Goal: Task Accomplishment & Management: Use online tool/utility

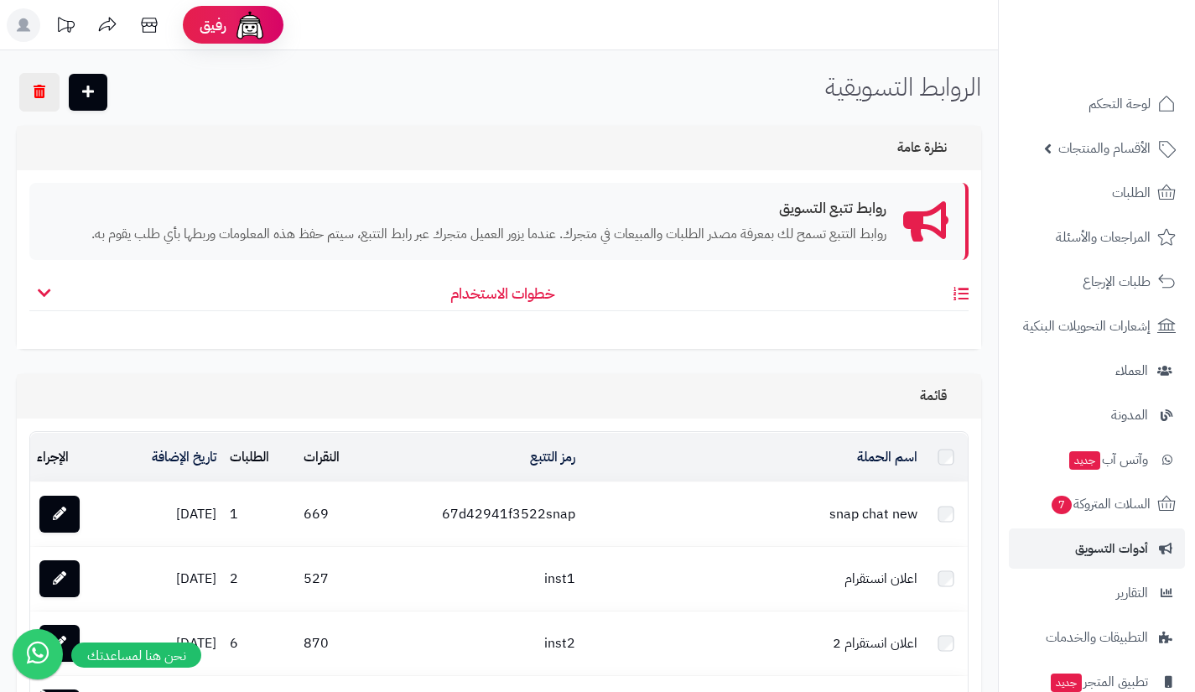
scroll to position [1561, 0]
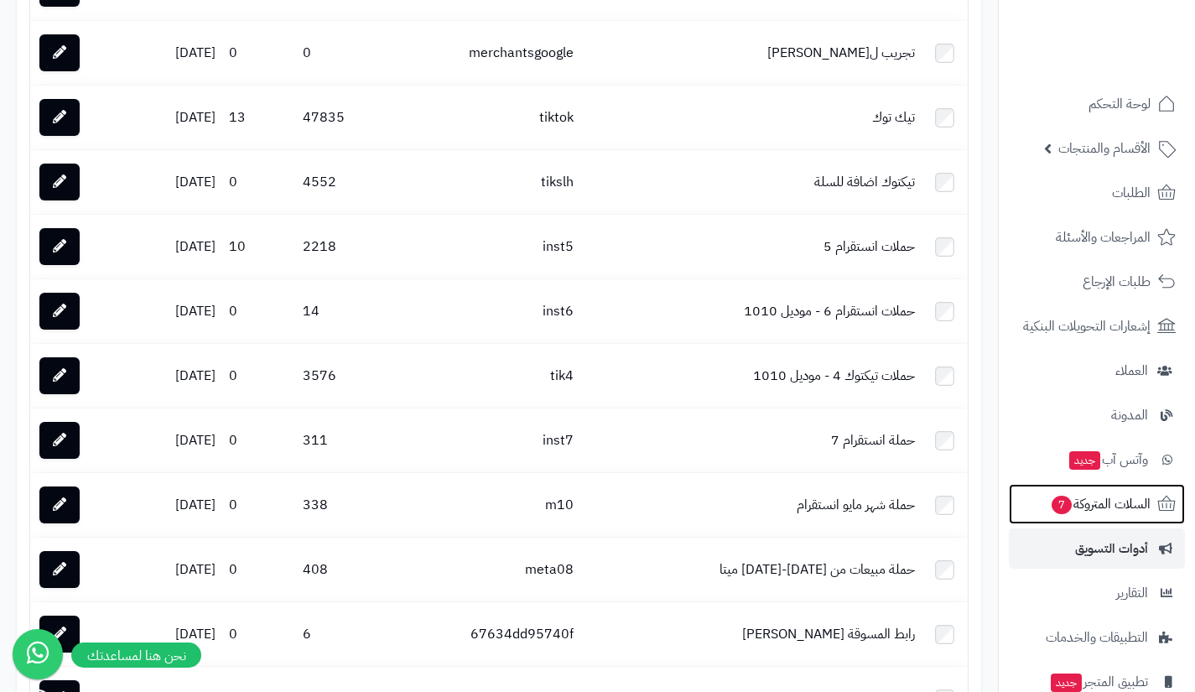
click at [1055, 491] on link "السلات المتروكة 7" at bounding box center [1097, 504] width 176 height 40
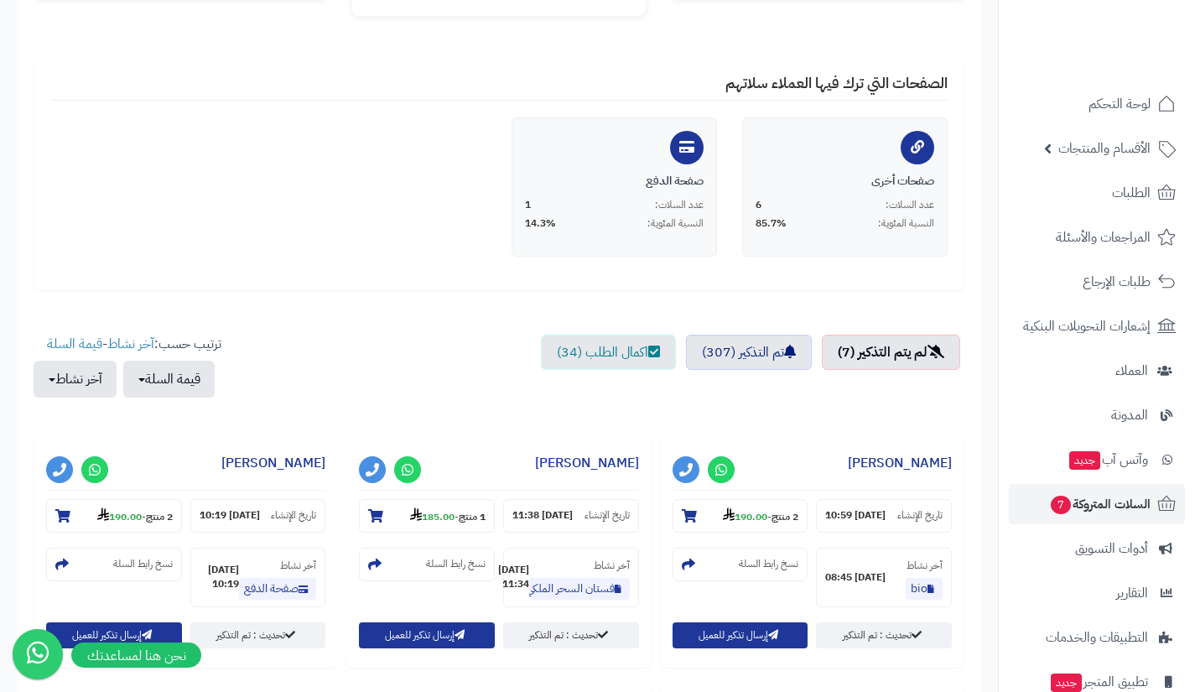
scroll to position [293, 0]
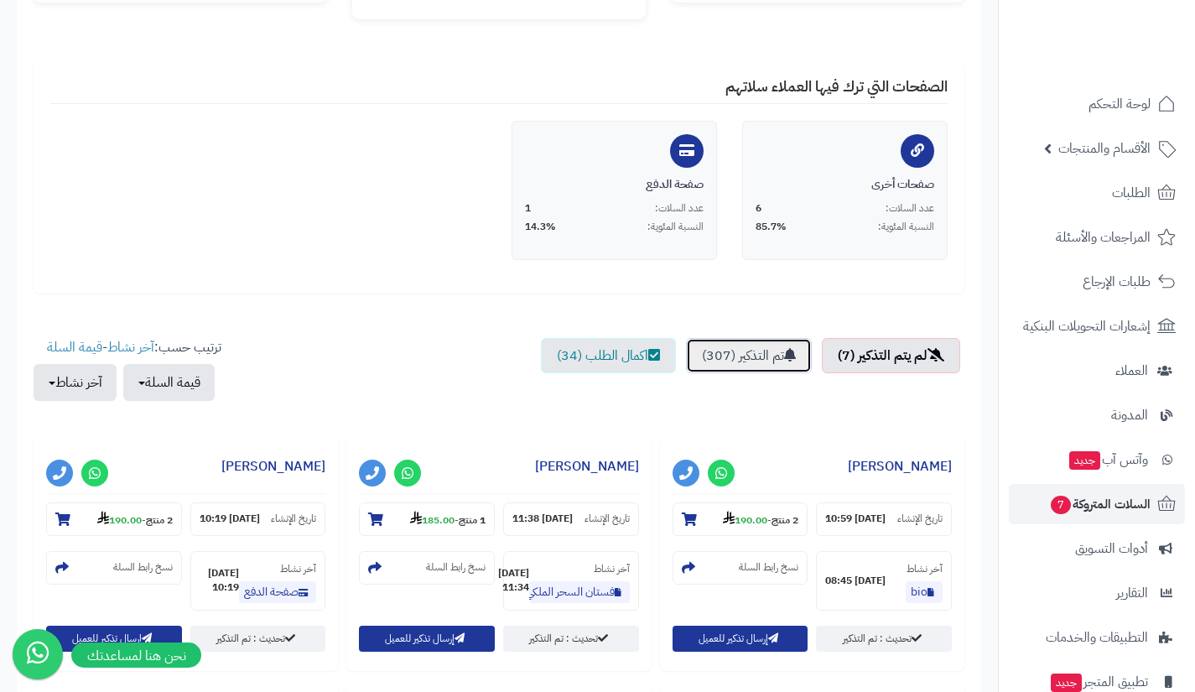
click at [745, 367] on link "تم التذكير (307)" at bounding box center [749, 355] width 126 height 35
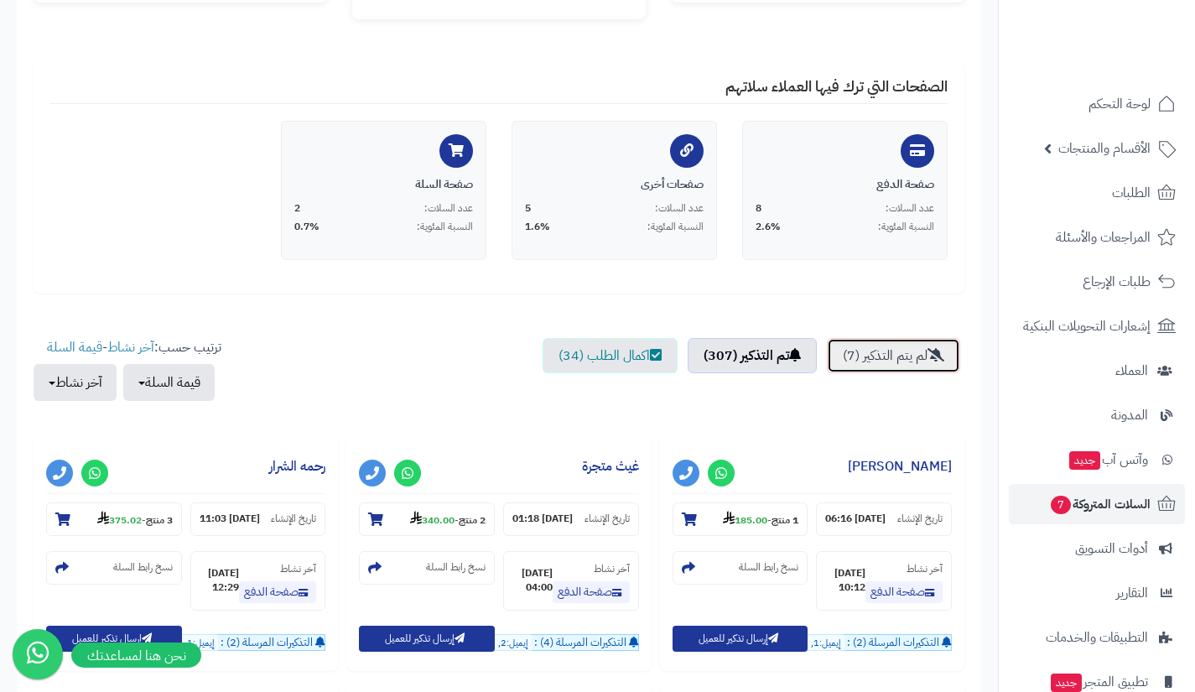
click at [865, 351] on link "لم يتم التذكير (7)" at bounding box center [893, 355] width 133 height 35
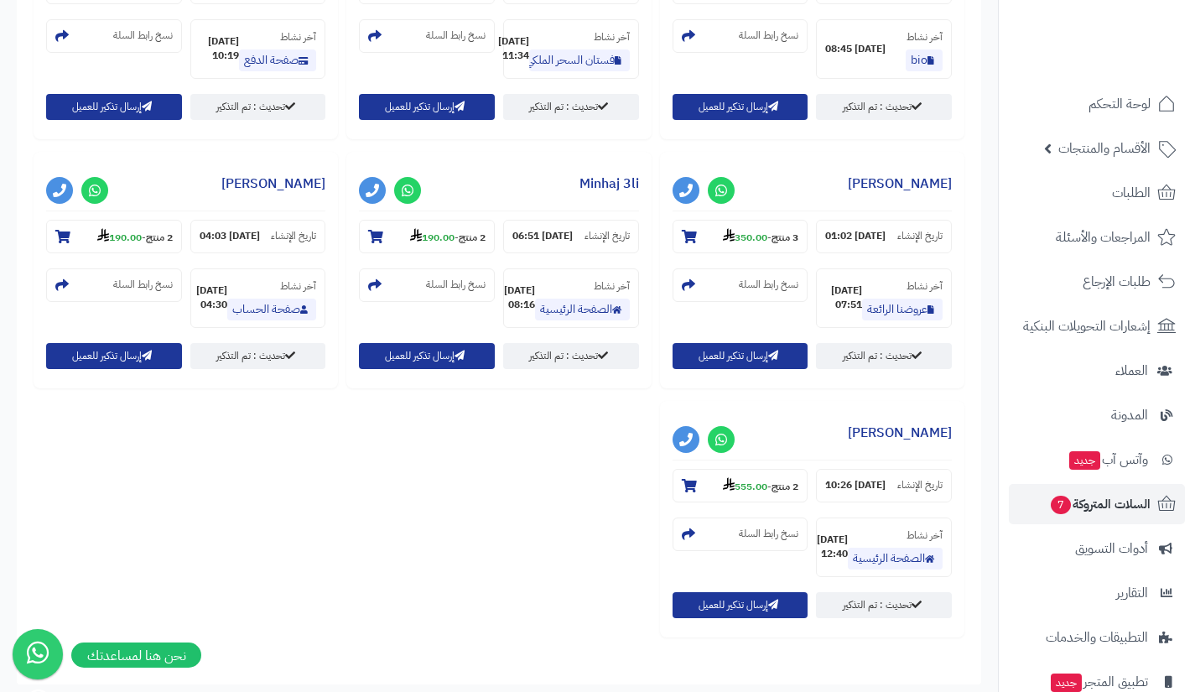
scroll to position [825, 0]
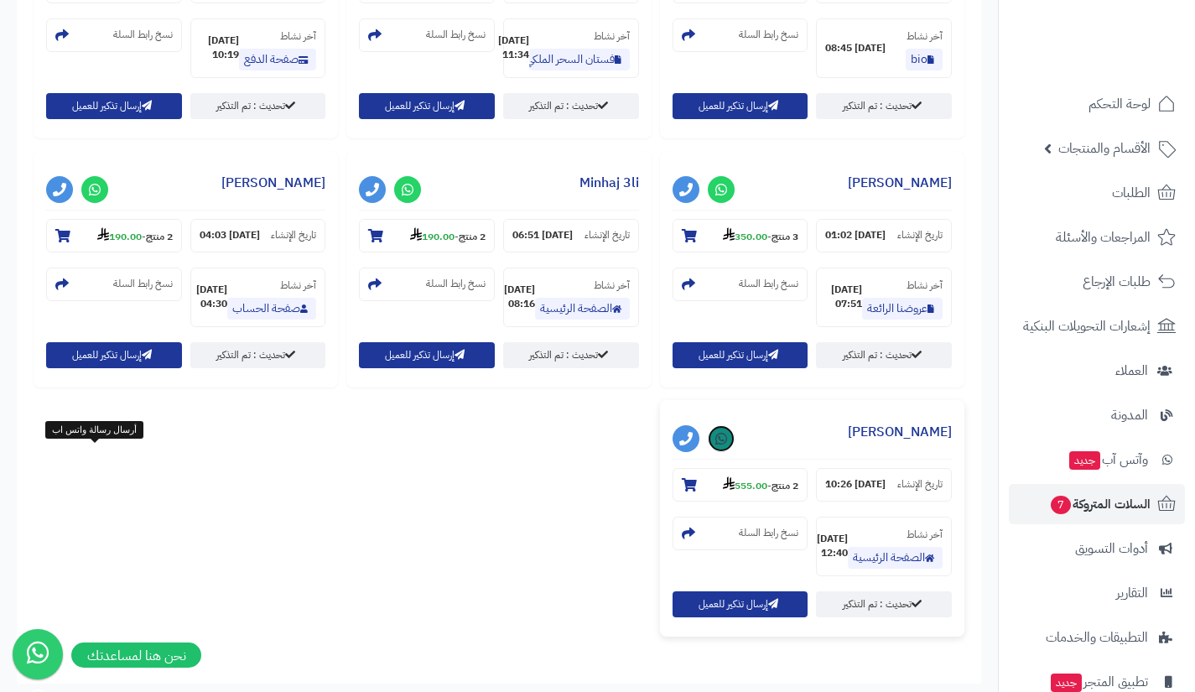
click at [708, 449] on link at bounding box center [721, 438] width 27 height 27
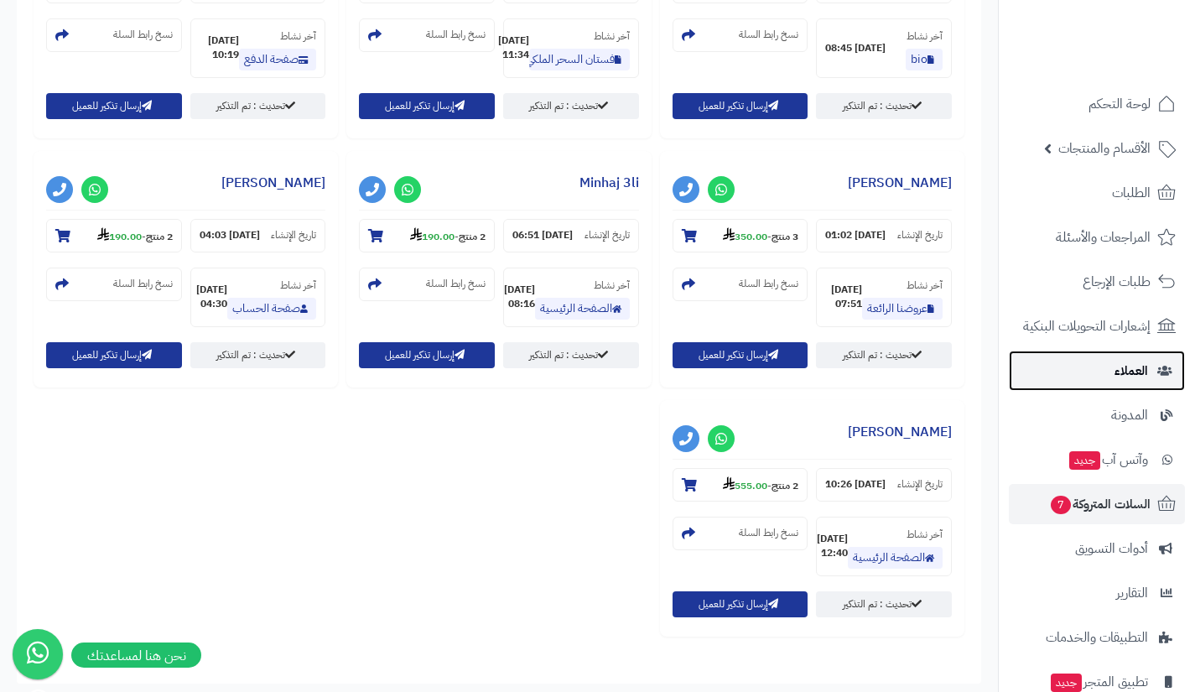
click at [1091, 369] on link "العملاء" at bounding box center [1097, 370] width 176 height 40
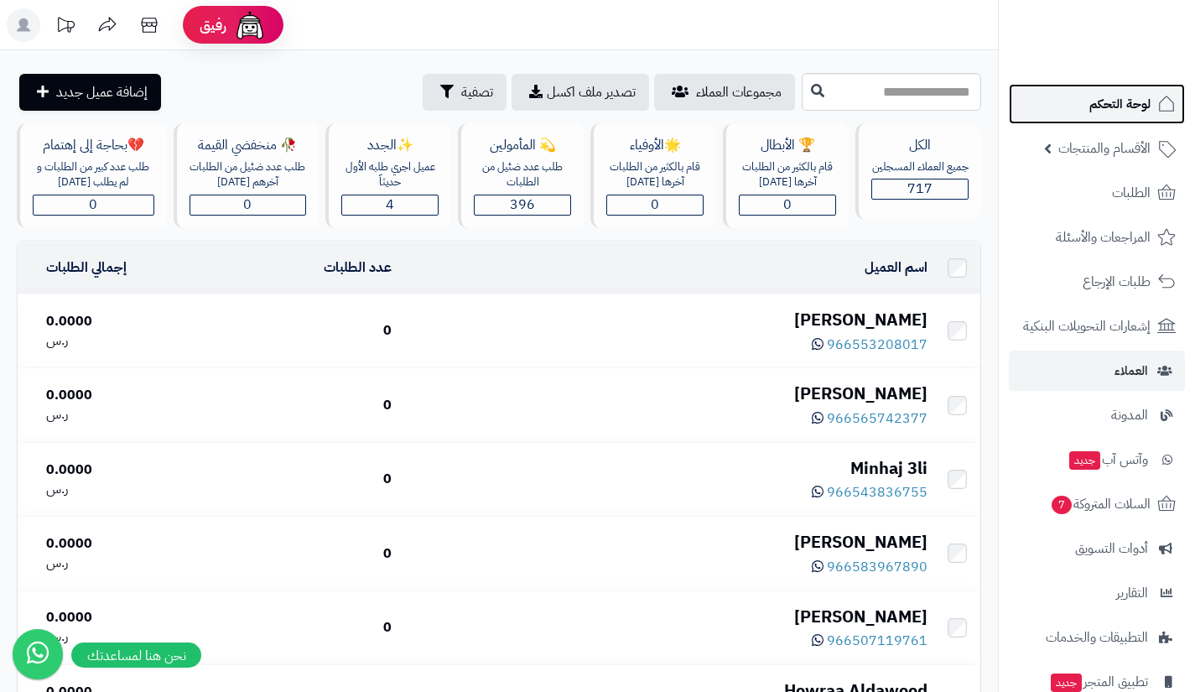
click at [1113, 108] on span "لوحة التحكم" at bounding box center [1119, 103] width 61 height 23
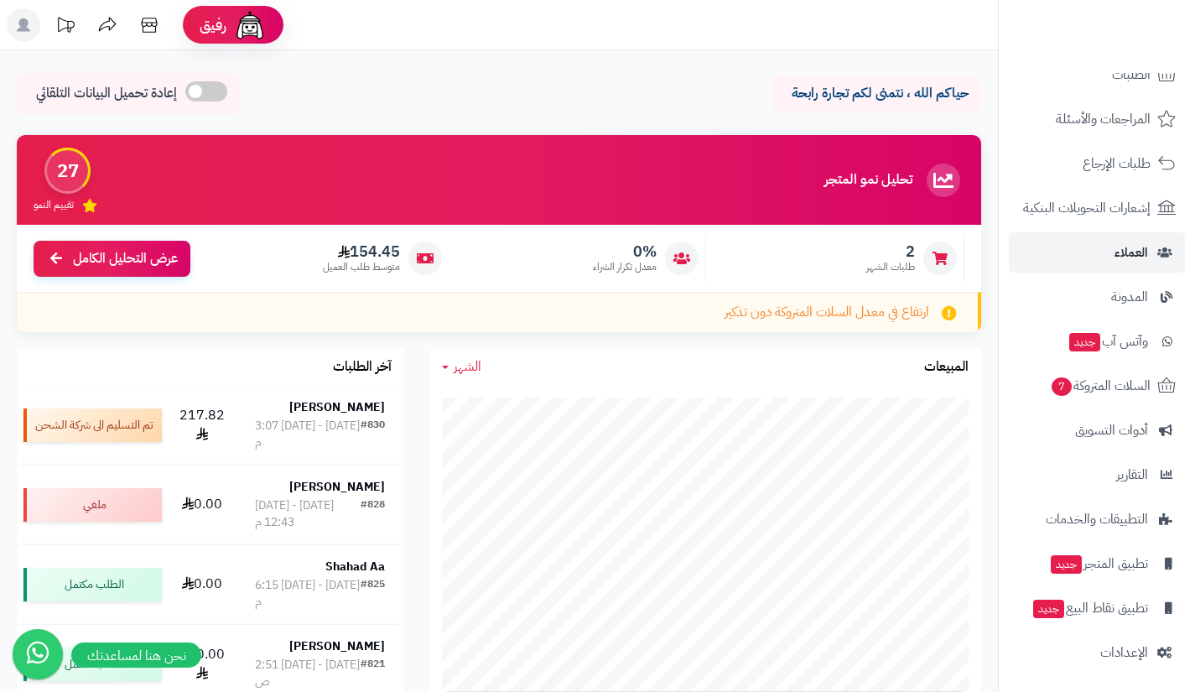
scroll to position [120, 0]
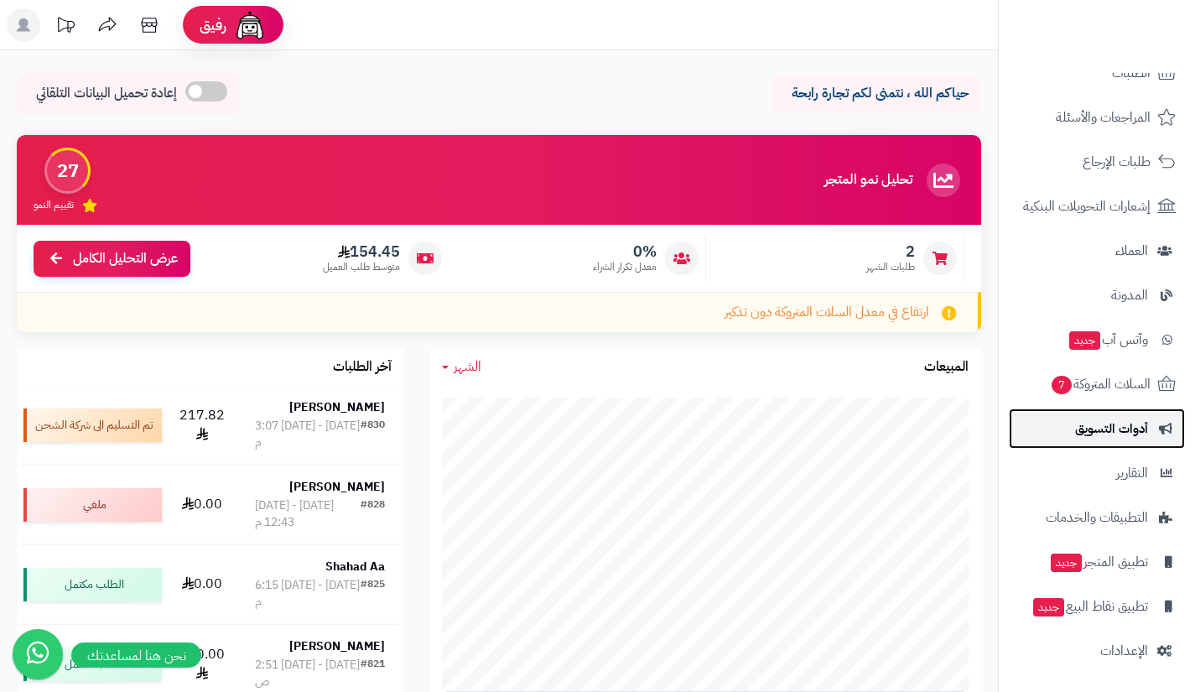
click at [1076, 425] on span "أدوات التسويق" at bounding box center [1111, 428] width 73 height 23
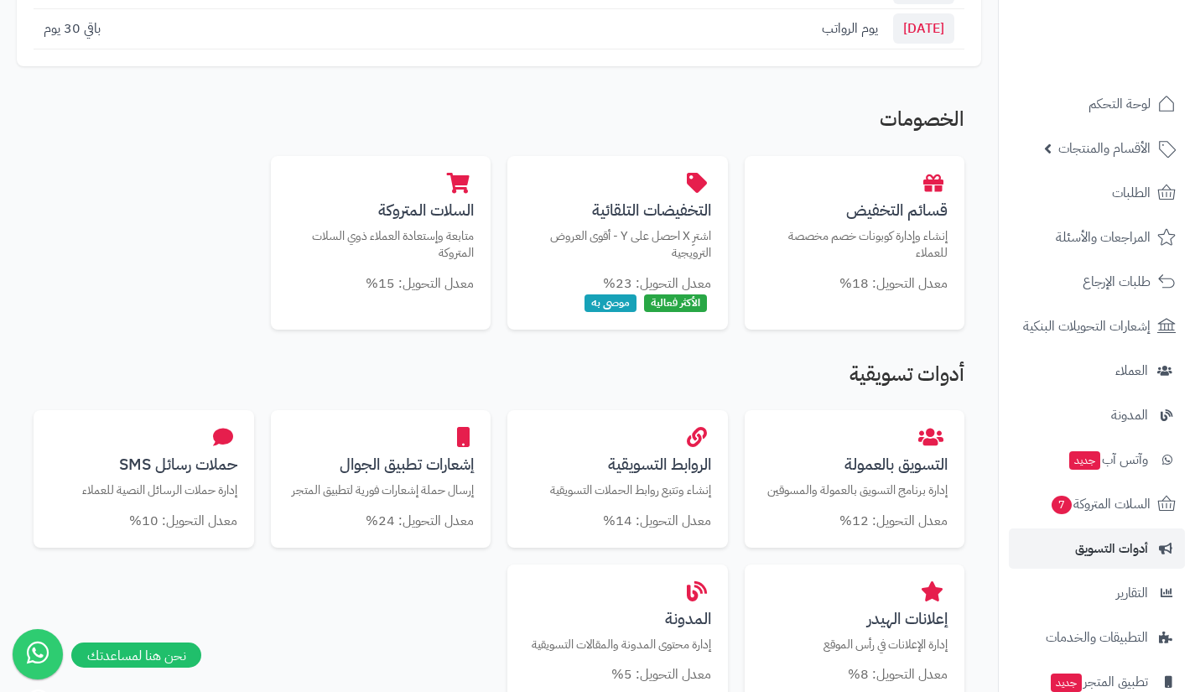
scroll to position [277, 0]
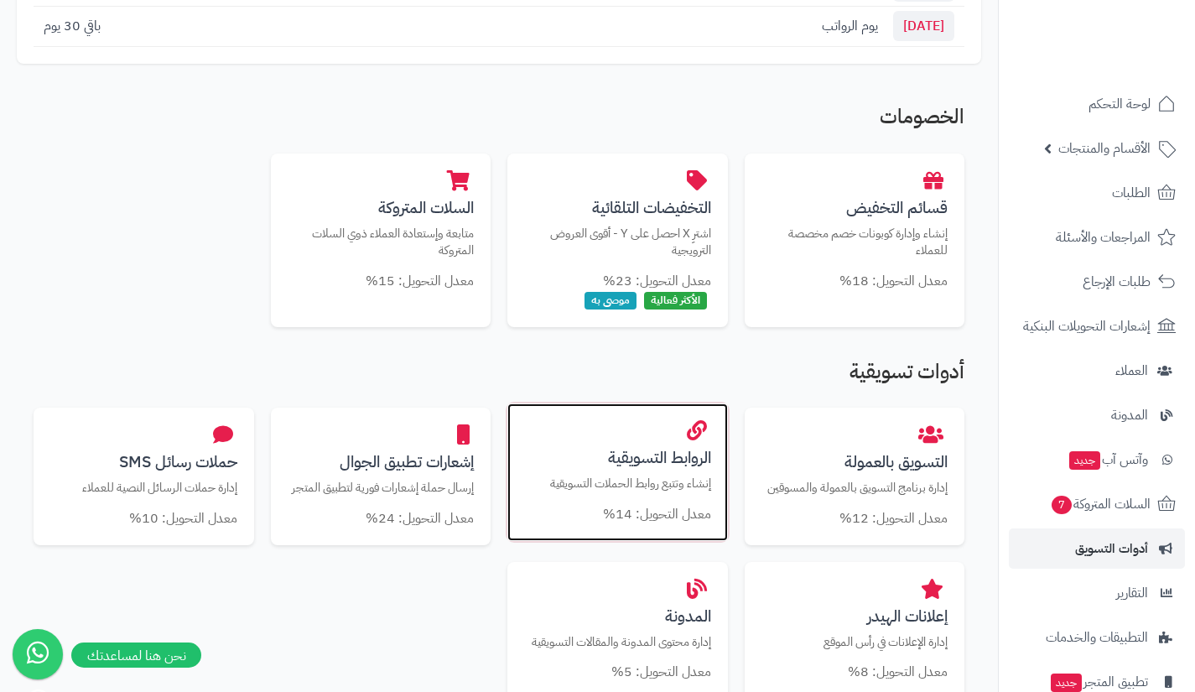
click at [651, 463] on h3 "الروابط التسويقية" at bounding box center [617, 458] width 187 height 18
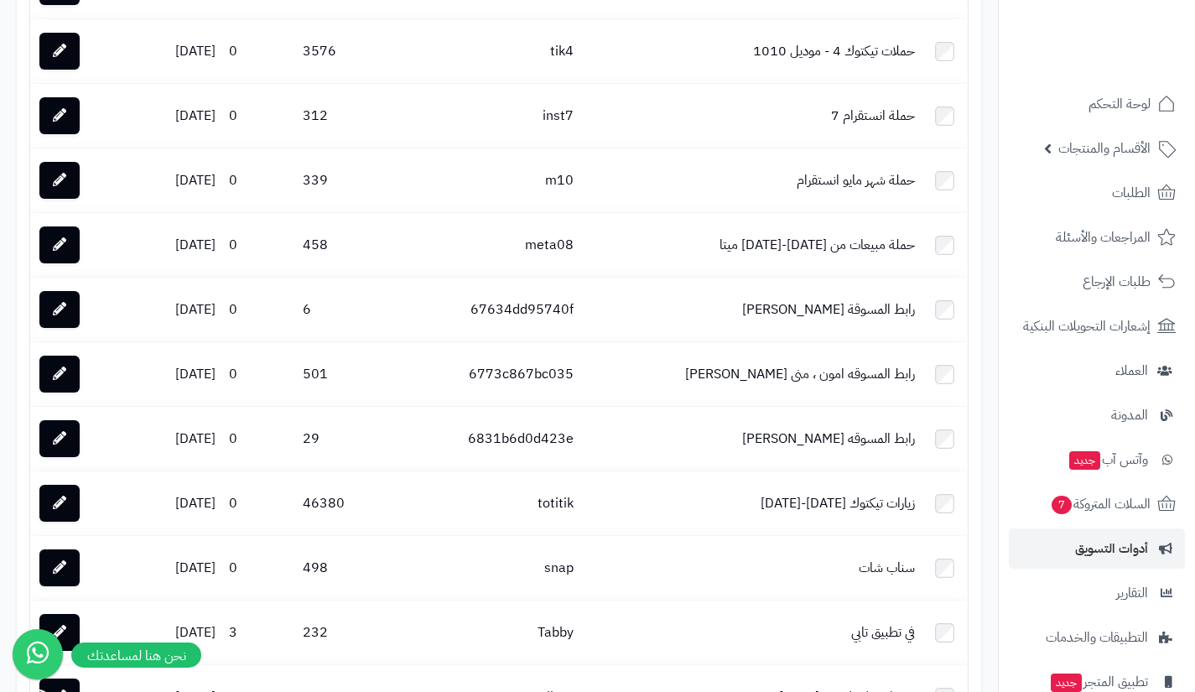
scroll to position [1888, 0]
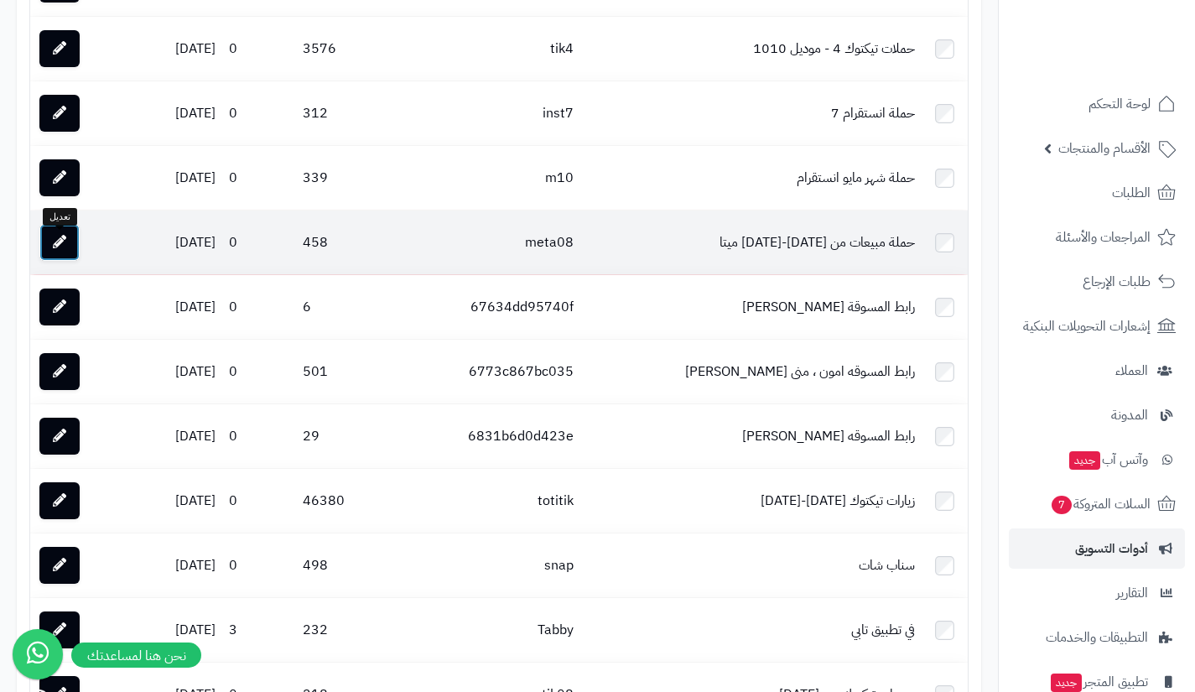
click at [58, 246] on icon at bounding box center [59, 241] width 13 height 13
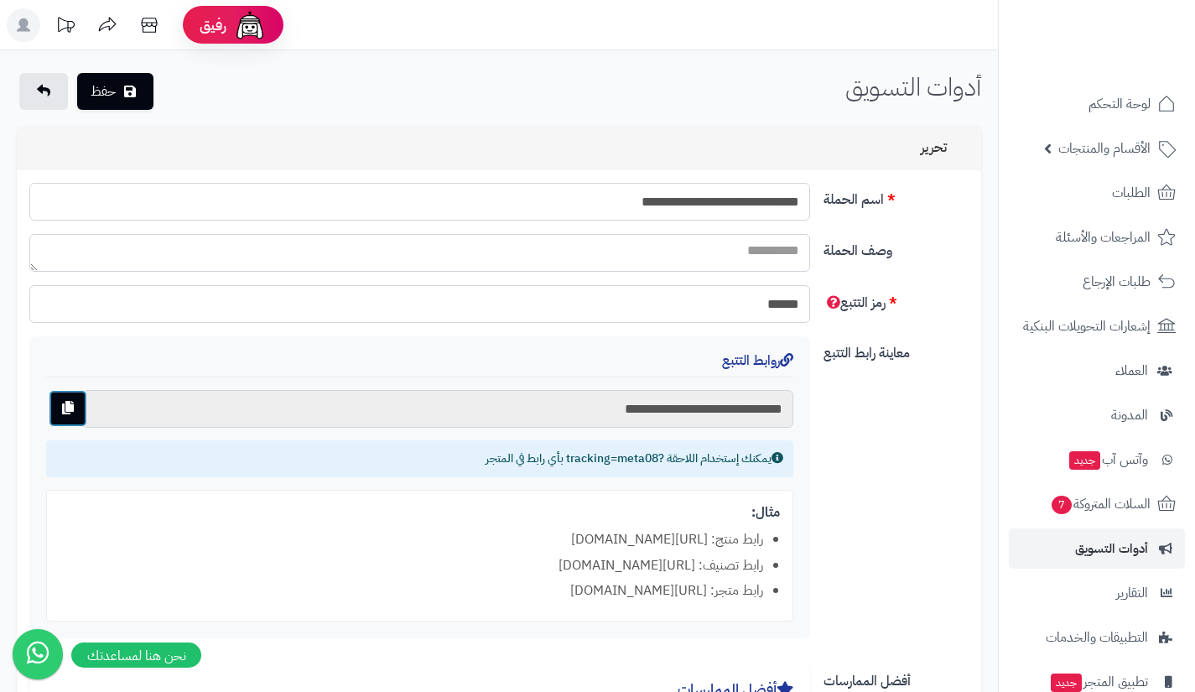
click at [67, 407] on icon "button" at bounding box center [68, 407] width 12 height 13
click at [46, 91] on icon at bounding box center [43, 90] width 13 height 13
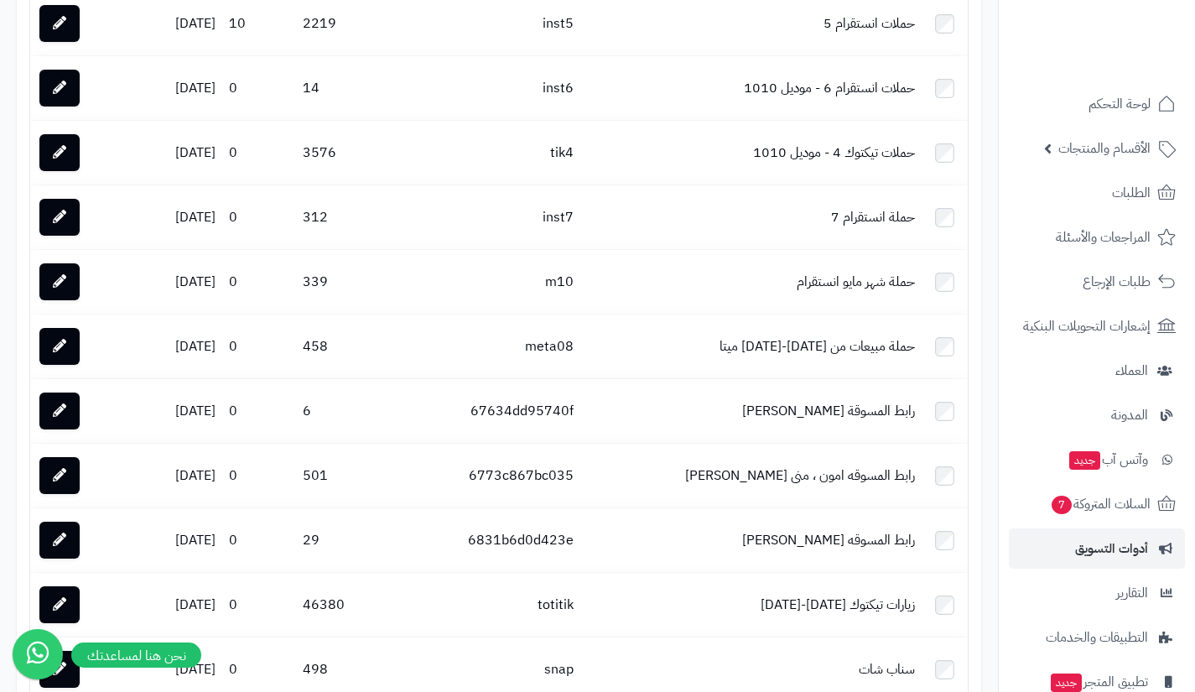
scroll to position [1785, 0]
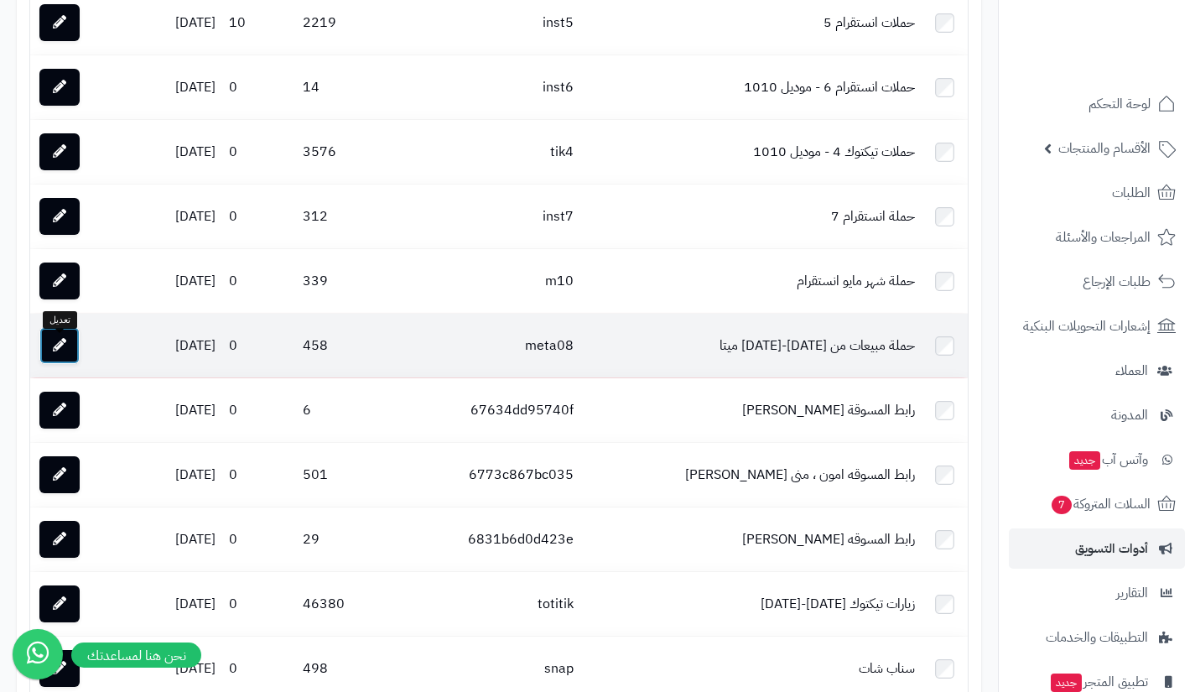
click at [52, 346] on link at bounding box center [59, 345] width 40 height 37
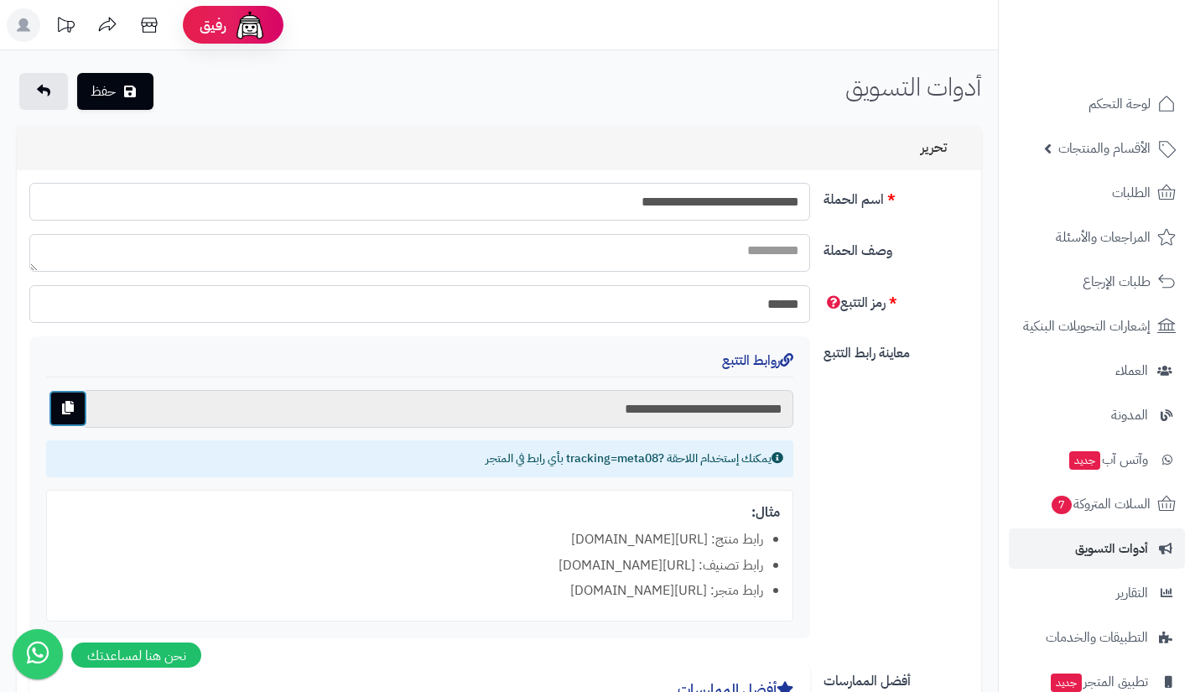
click at [67, 402] on icon "button" at bounding box center [68, 407] width 12 height 13
